Goal: Information Seeking & Learning: Learn about a topic

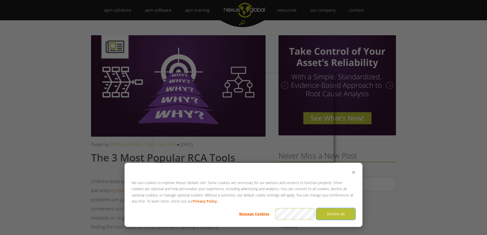
click at [344, 218] on button "Decline all" at bounding box center [335, 214] width 39 height 12
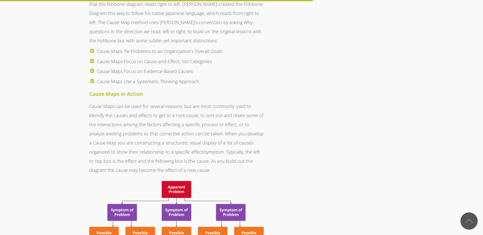
scroll to position [2098, 0]
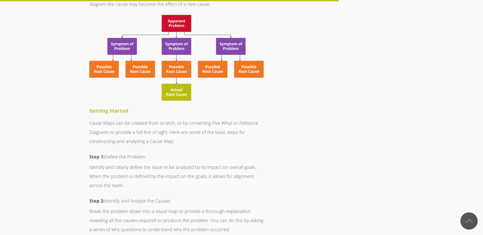
scroll to position [2190, 0]
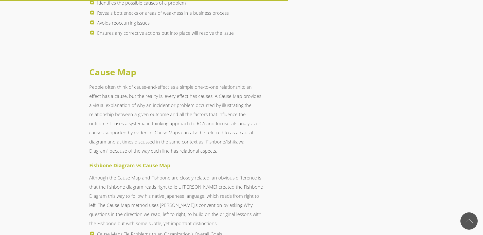
scroll to position [1855, 0]
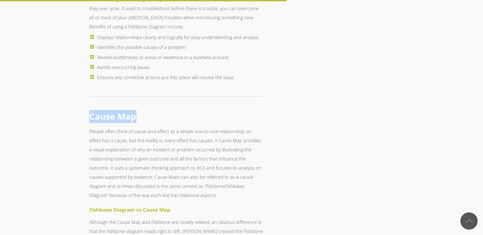
drag, startPoint x: 140, startPoint y: 100, endPoint x: 80, endPoint y: 98, distance: 60.8
copy strong "Cause Map"
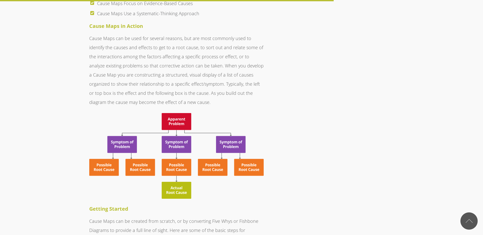
scroll to position [2158, 0]
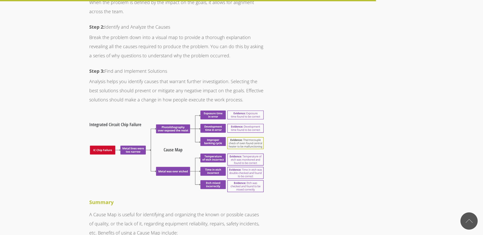
scroll to position [2433, 0]
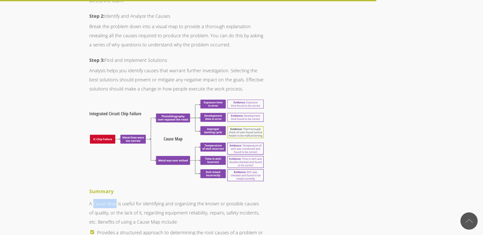
drag, startPoint x: 116, startPoint y: 186, endPoint x: 94, endPoint y: 185, distance: 22.3
click at [94, 199] on p "A Cause Map is useful for identifying and organizing the known or possible caus…" at bounding box center [176, 212] width 174 height 27
copy p "Cause Map"
drag, startPoint x: 76, startPoint y: 79, endPoint x: 125, endPoint y: 100, distance: 52.7
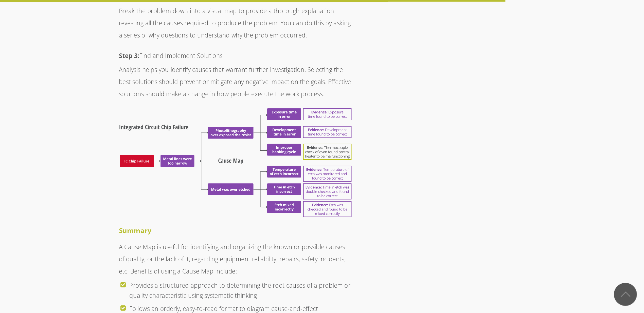
scroll to position [2463, 0]
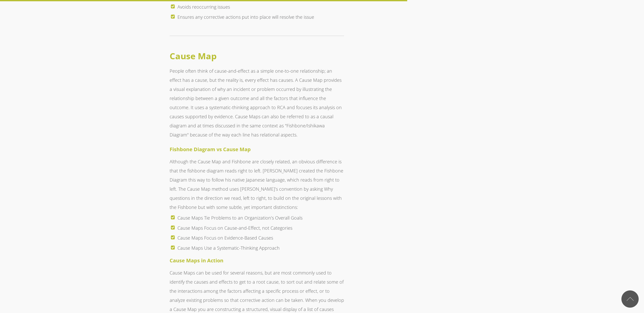
scroll to position [1906, 0]
